Goal: Complete application form

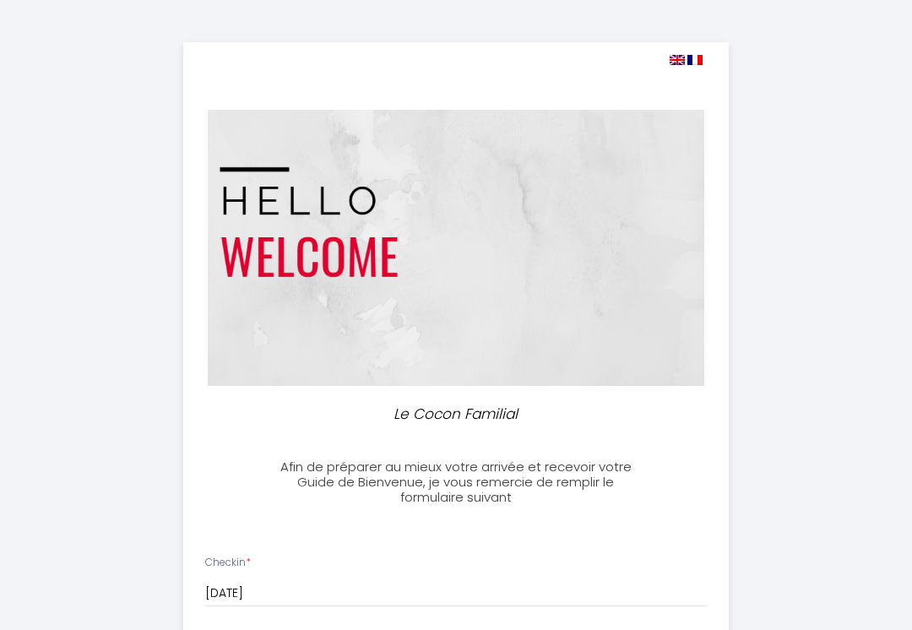
select select
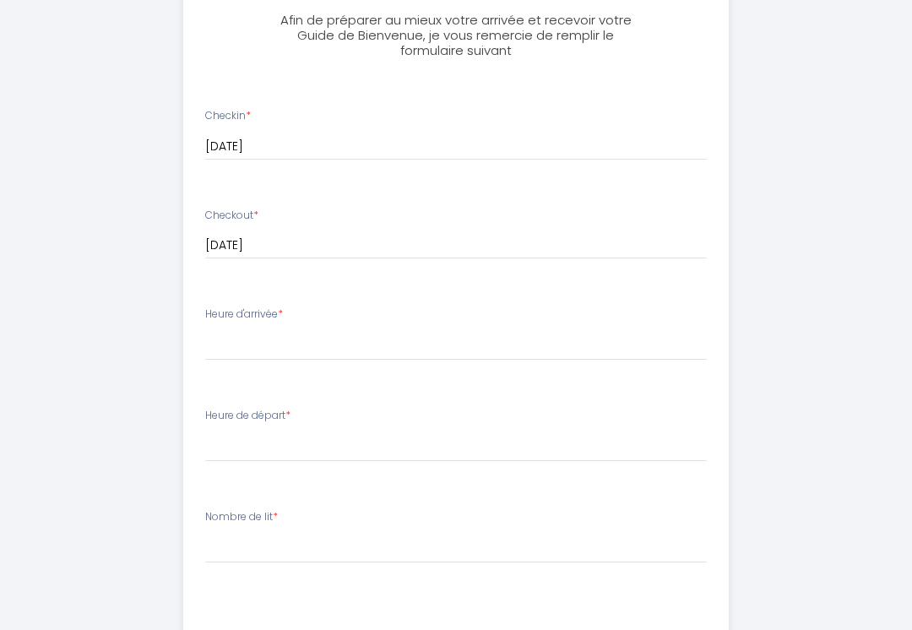
scroll to position [450, 0]
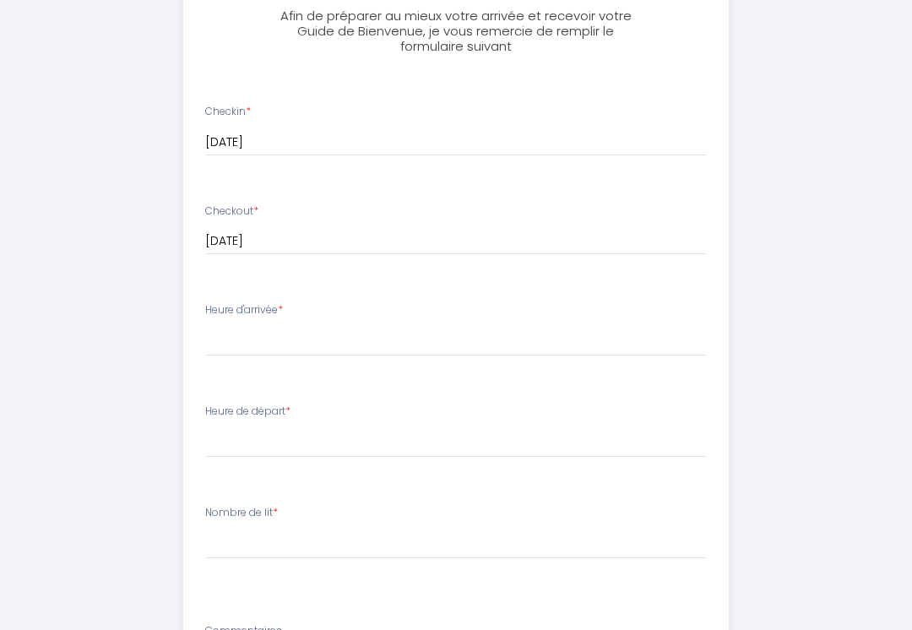
click at [237, 365] on li "Heure d'arrivée * 17:00 17:30 18:00 18:30 19:00 19:30 20:00" at bounding box center [456, 338] width 544 height 91
click at [242, 342] on select "17:00 17:30 18:00 18:30 19:00 19:30 20:00" at bounding box center [456, 341] width 502 height 32
click at [252, 329] on select "17:00 17:30 18:00 18:30 19:00 19:30 20:00" at bounding box center [456, 340] width 502 height 32
select select "19:30"
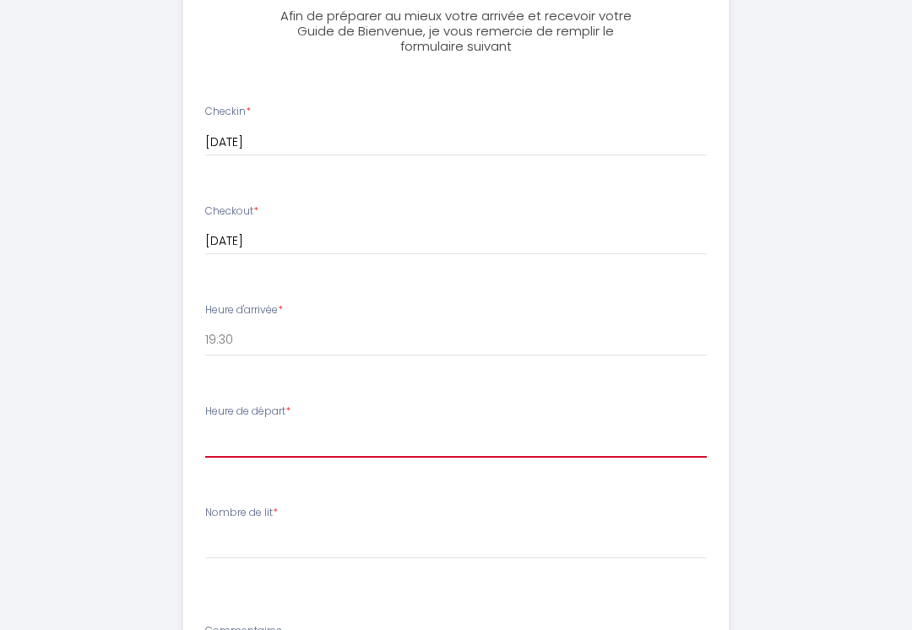
click at [227, 425] on select "00:00 00:30 01:00 01:30 02:00 02:30 03:00 03:30 04:00 04:30 05:00 05:30 06:00 0…" at bounding box center [456, 441] width 502 height 32
select select "11:00"
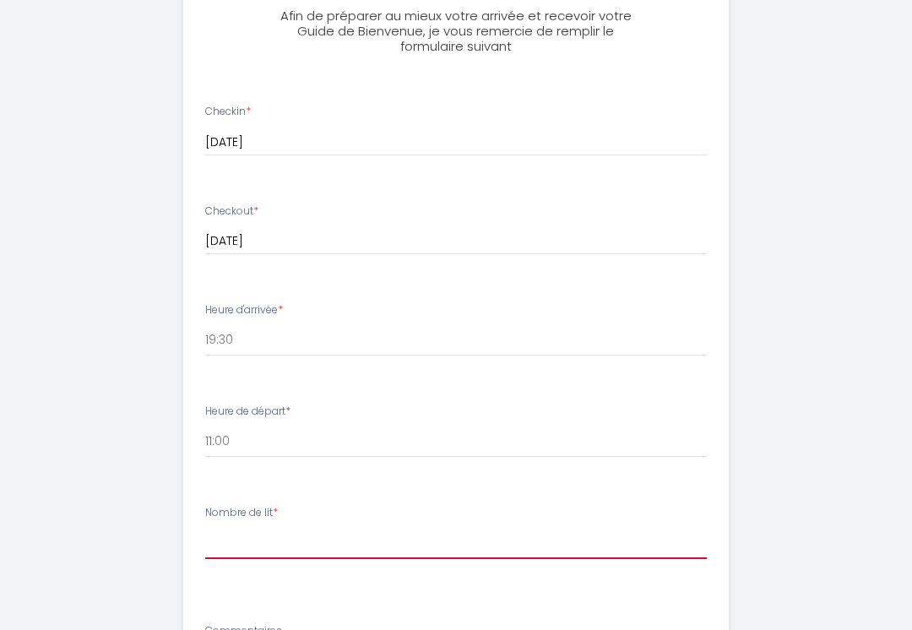
click at [219, 545] on select "[PERSON_NAME] de lit 1 2 3 4 5" at bounding box center [456, 543] width 502 height 32
select select "4"
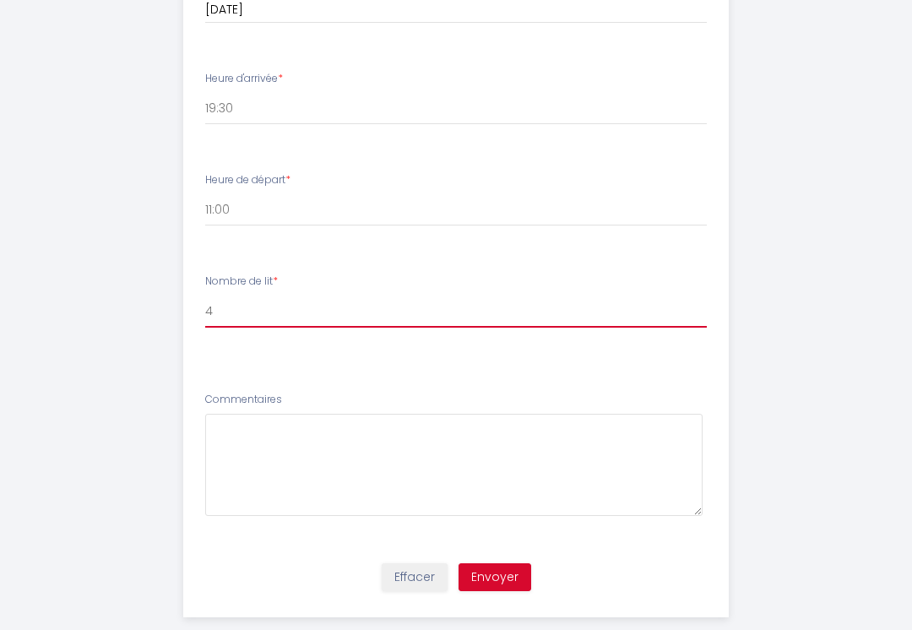
scroll to position [685, 0]
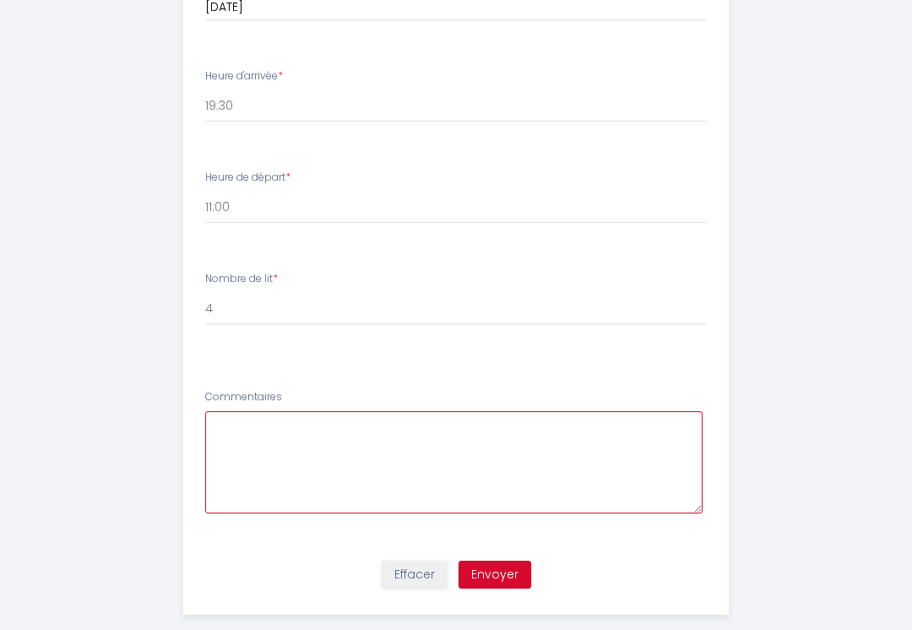
click at [256, 454] on textarea at bounding box center [454, 462] width 498 height 102
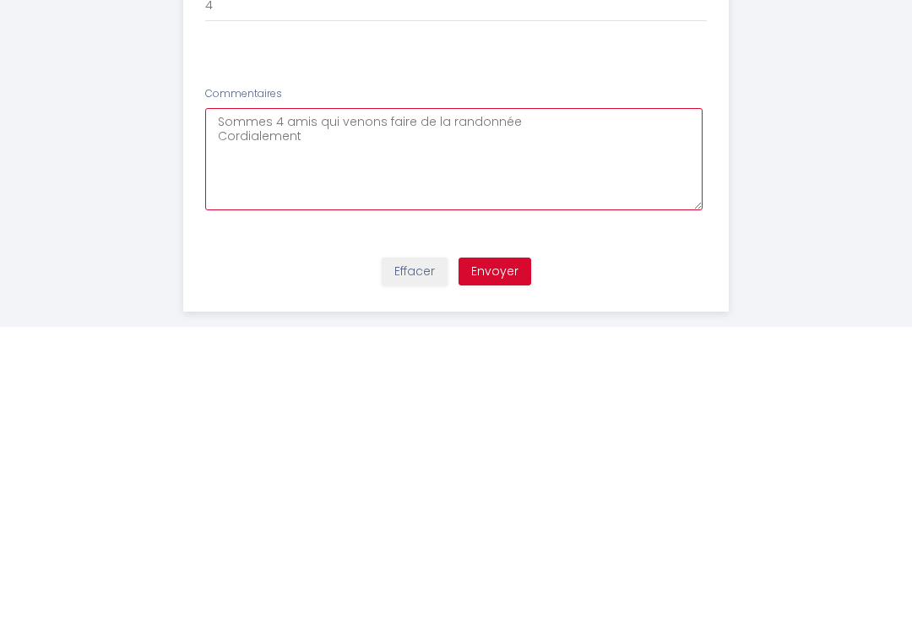
type textarea "Sommes 4 amis qui venons faire de la randonnée Cordialement"
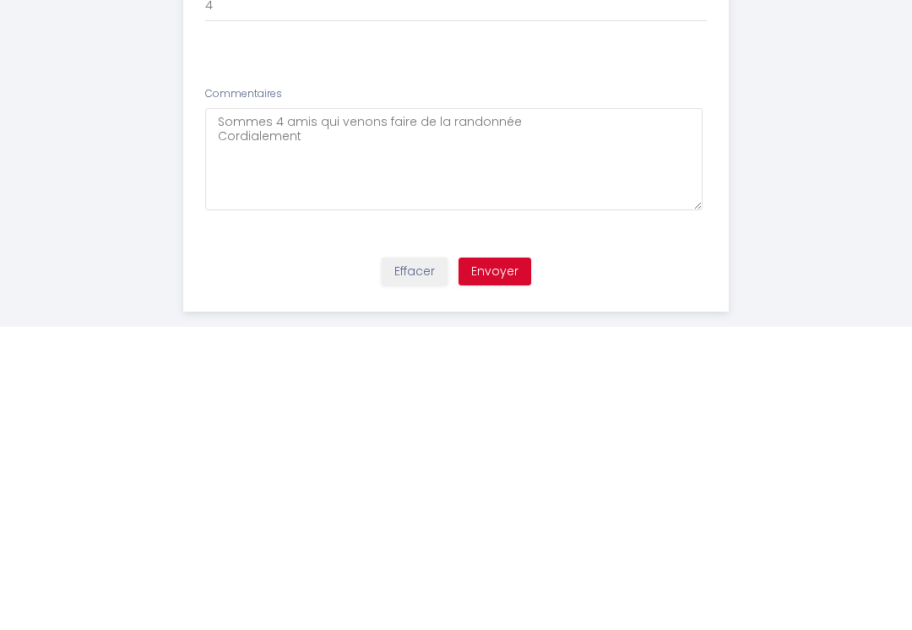
click at [518, 560] on button "Envoyer" at bounding box center [494, 574] width 73 height 29
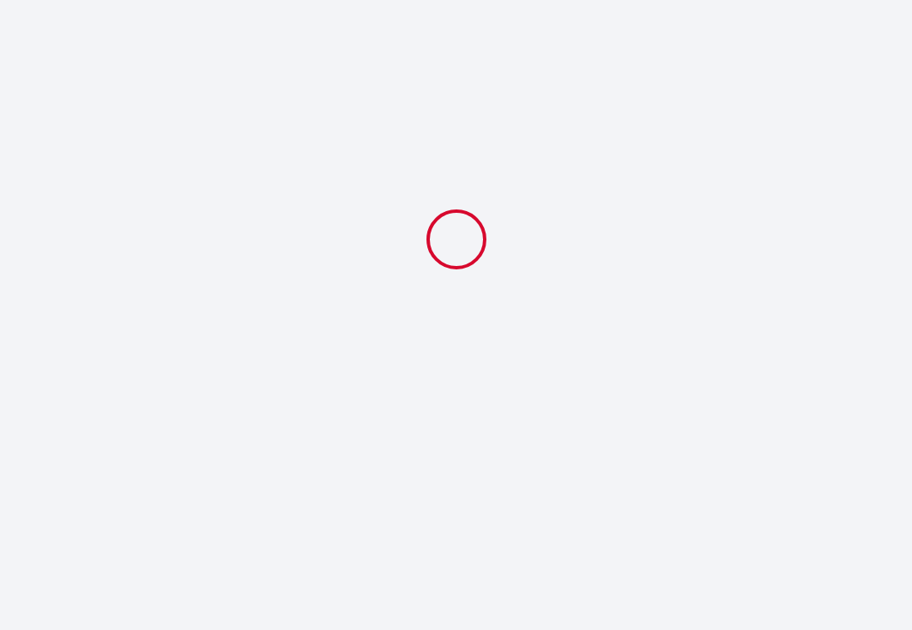
select select "19:30"
select select "11:00"
select select "4"
